Goal: Information Seeking & Learning: Learn about a topic

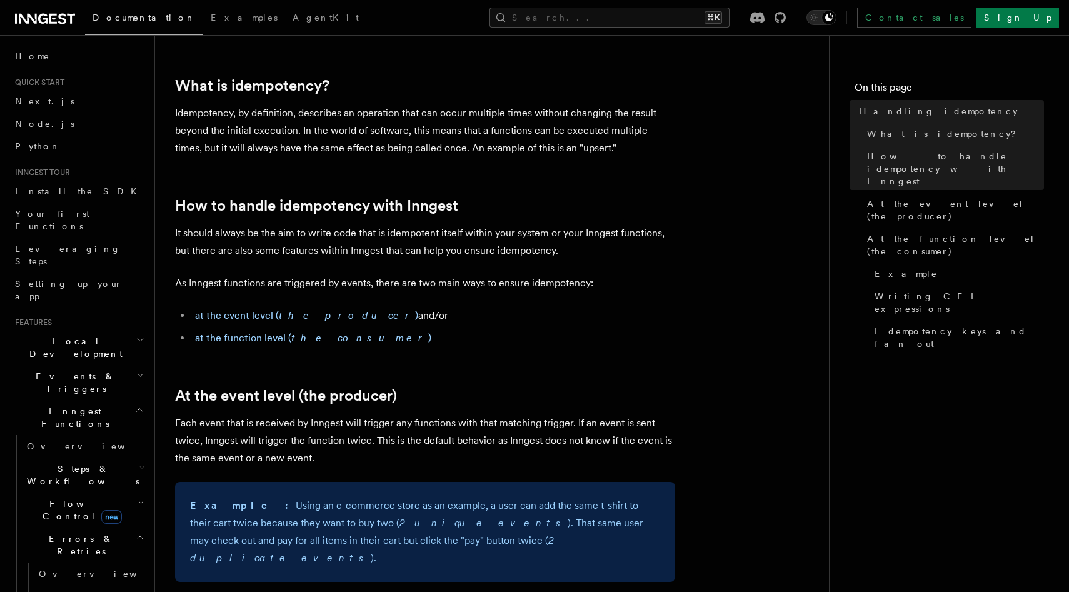
scroll to position [124, 0]
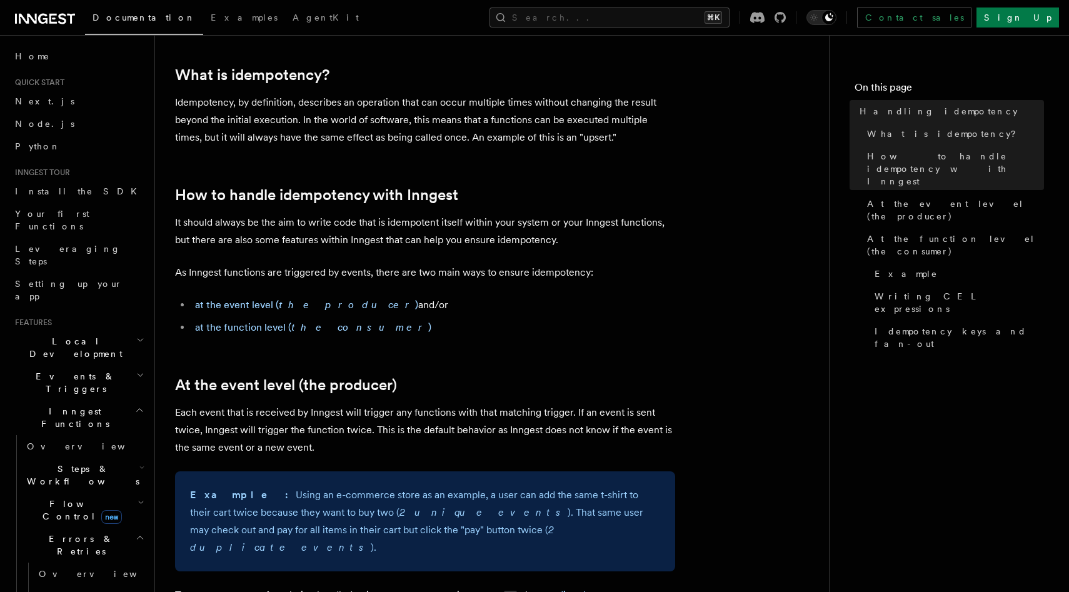
click at [319, 231] on p "It should always be the aim to write code that is idempotent itself within your…" at bounding box center [425, 231] width 500 height 35
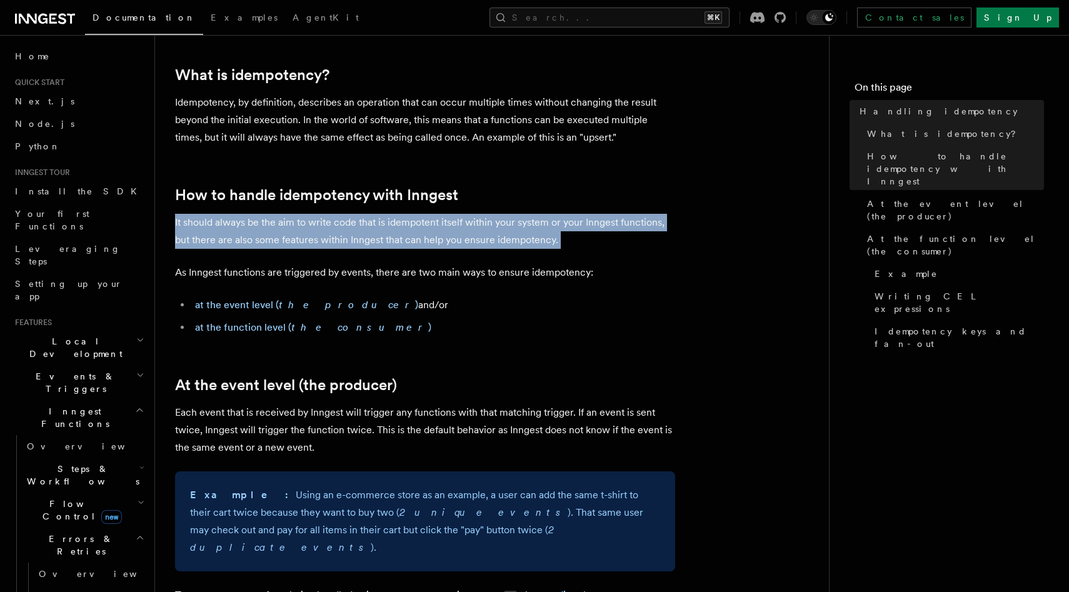
click at [319, 231] on p "It should always be the aim to write code that is idempotent itself within your…" at bounding box center [425, 231] width 500 height 35
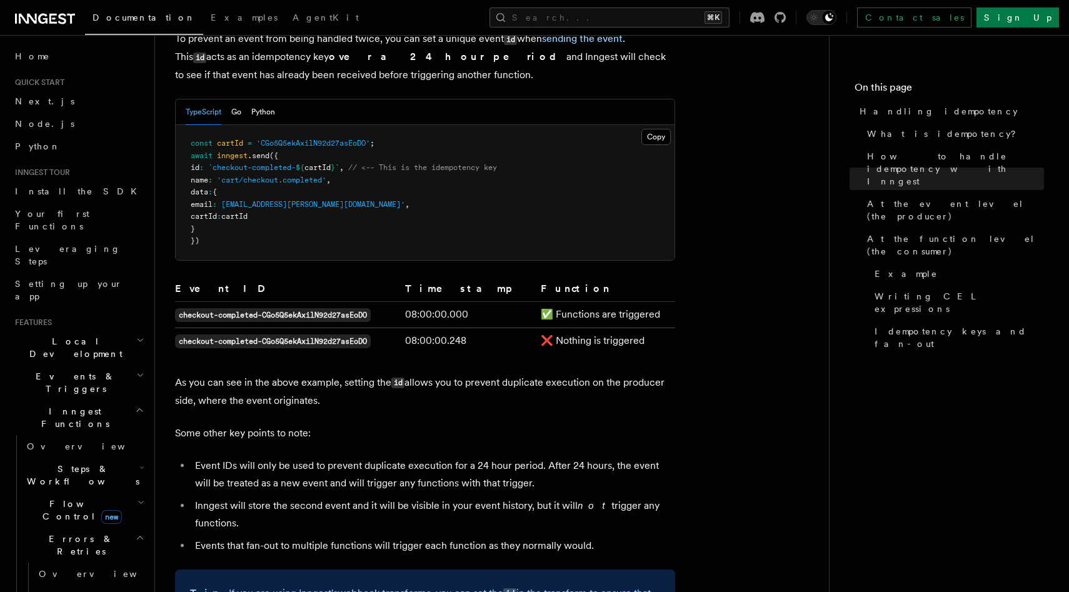
scroll to position [721, 0]
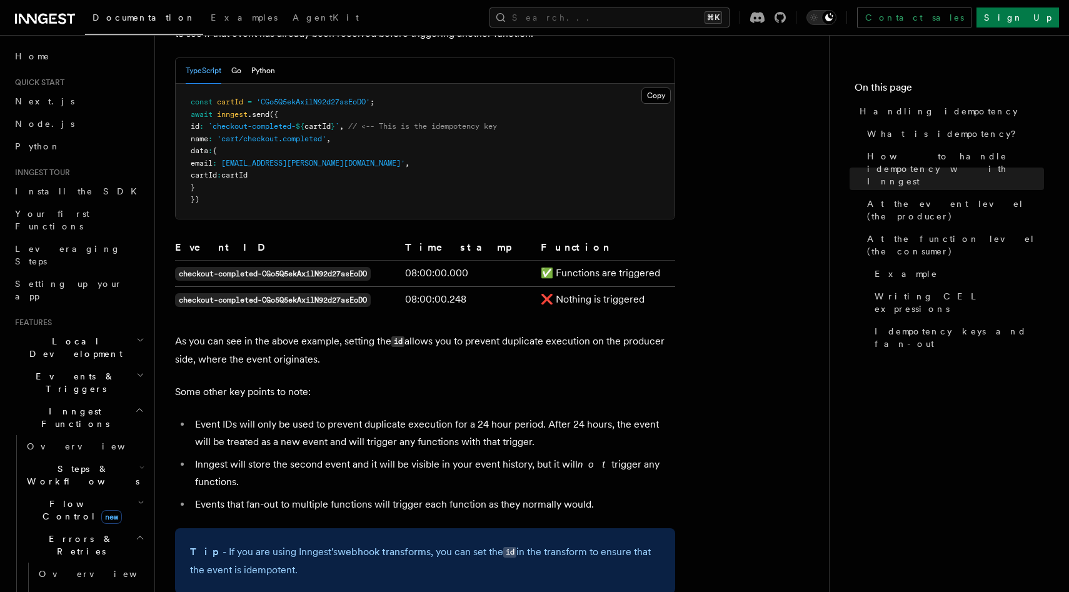
click at [287, 332] on p "As you can see in the above example, setting the id allows you to prevent dupli…" at bounding box center [425, 350] width 500 height 36
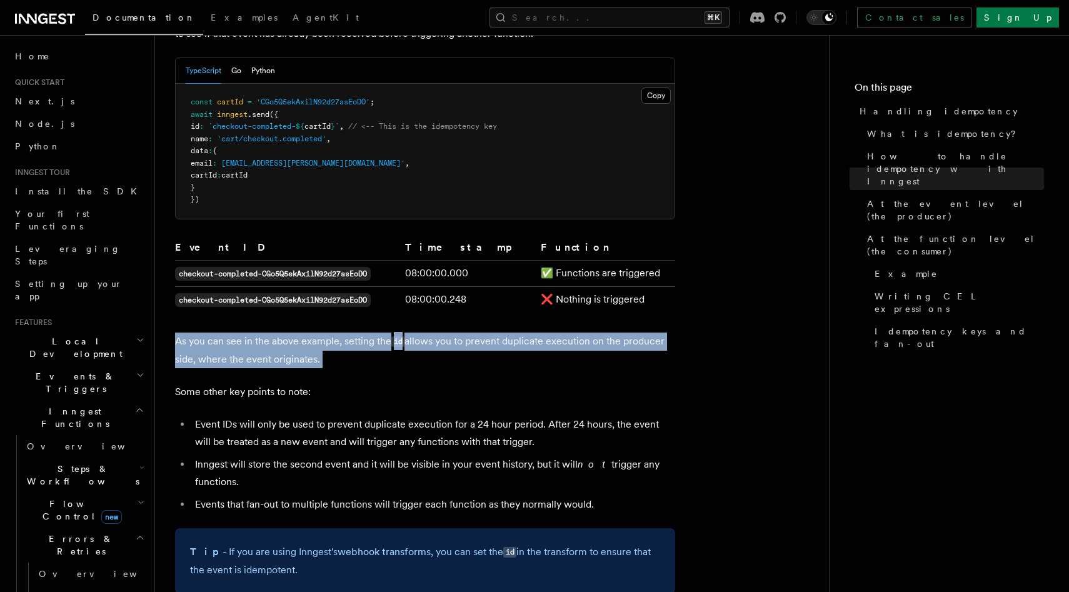
click at [287, 332] on p "As you can see in the above example, setting the id allows you to prevent dupli…" at bounding box center [425, 350] width 500 height 36
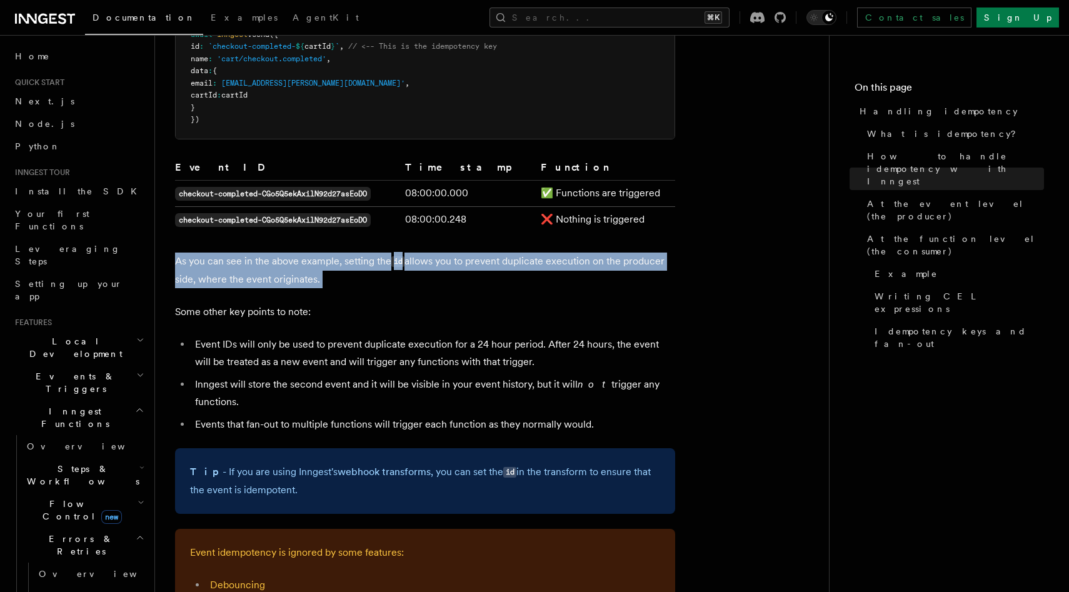
scroll to position [802, 0]
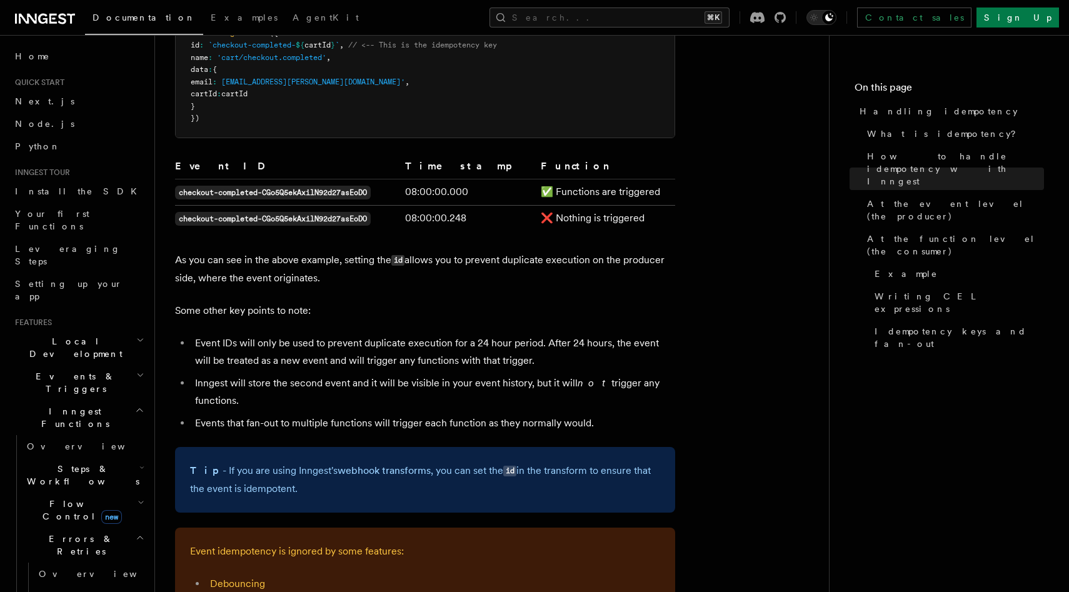
click at [289, 334] on li "Event IDs will only be used to prevent duplicate execution for a 24 hour period…" at bounding box center [433, 351] width 484 height 35
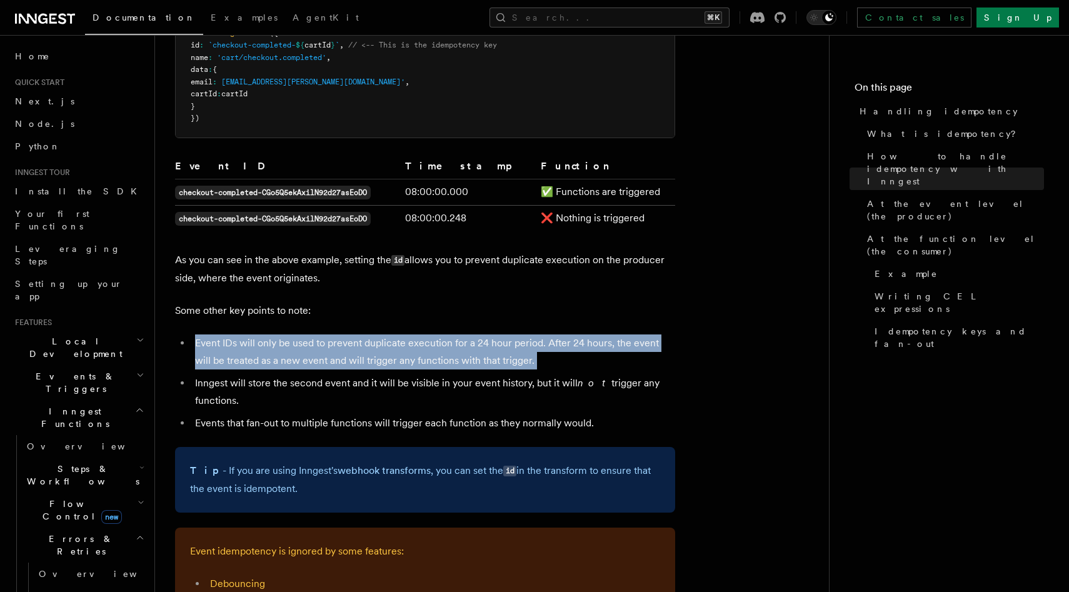
click at [289, 334] on li "Event IDs will only be used to prevent duplicate execution for a 24 hour period…" at bounding box center [433, 351] width 484 height 35
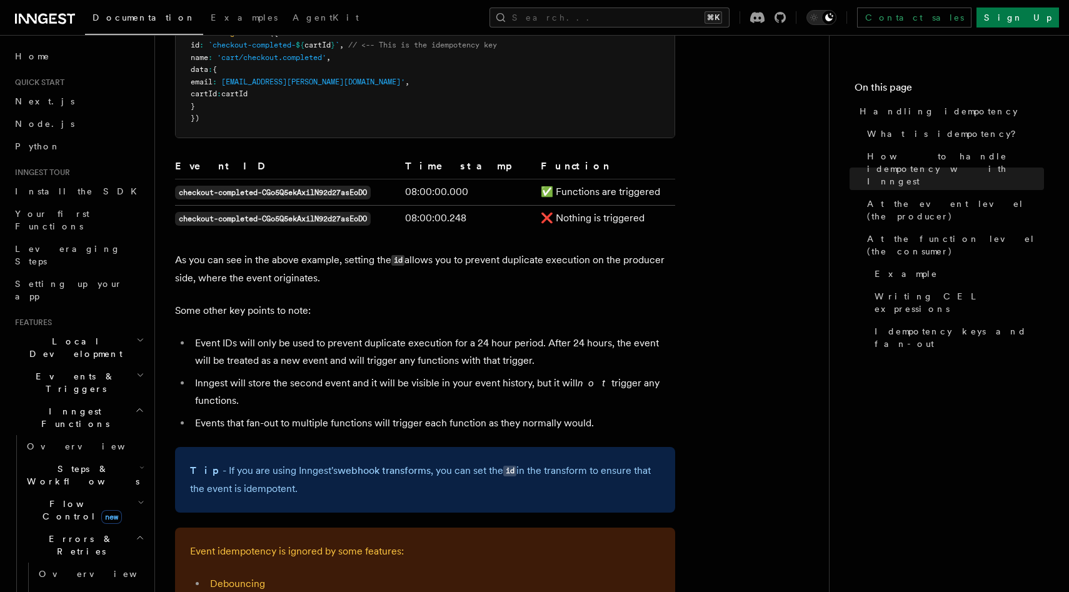
click at [394, 334] on li "Event IDs will only be used to prevent duplicate execution for a 24 hour period…" at bounding box center [433, 351] width 484 height 35
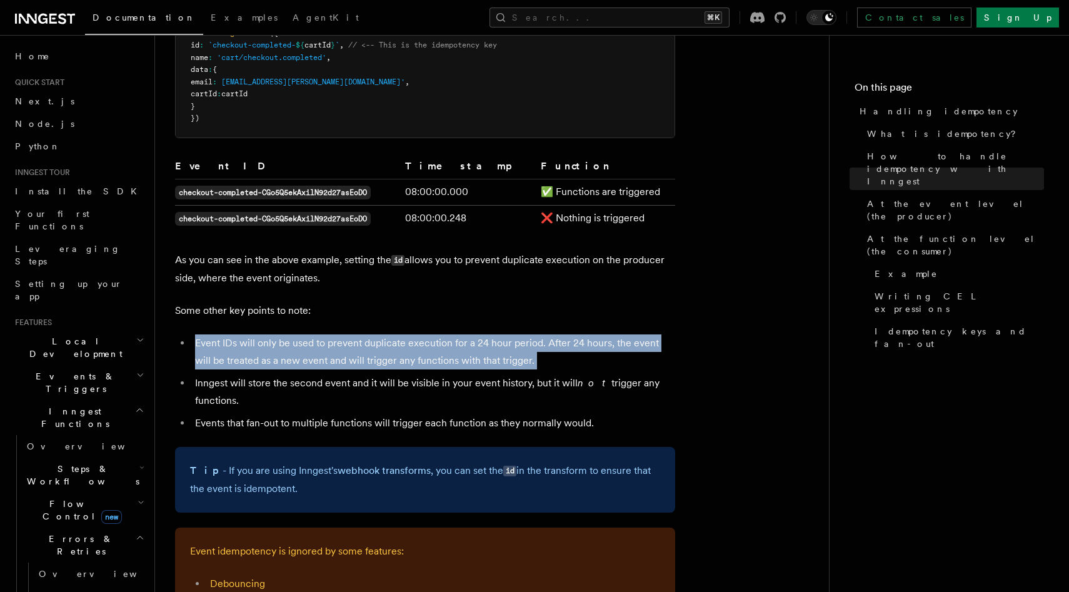
click at [394, 334] on li "Event IDs will only be used to prevent duplicate execution for a 24 hour period…" at bounding box center [433, 351] width 484 height 35
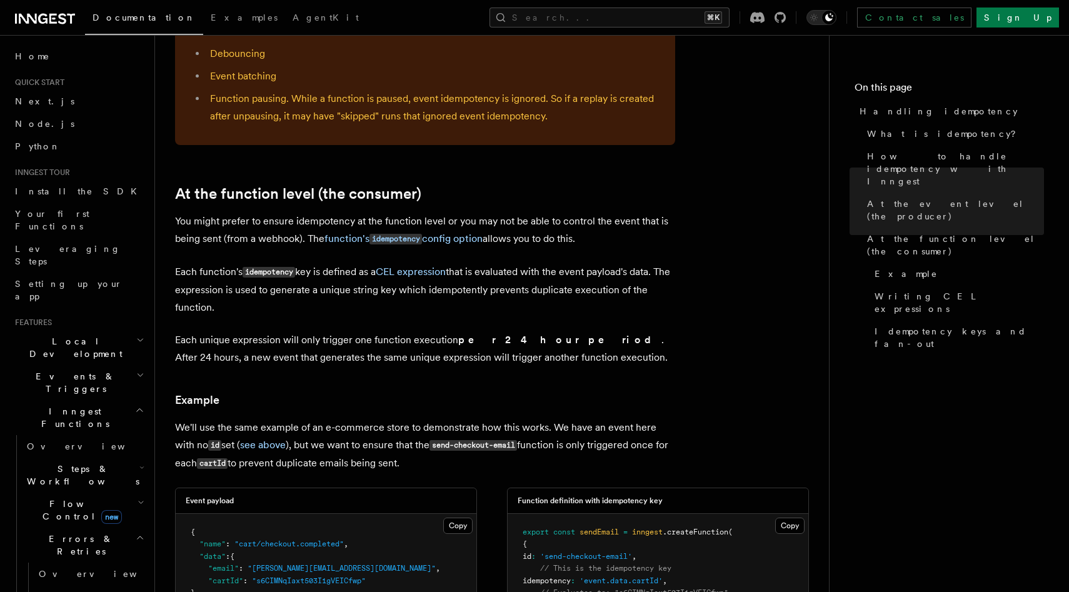
scroll to position [1348, 0]
